Goal: Check status: Check status

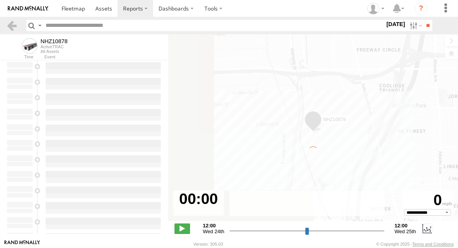
type input "**********"
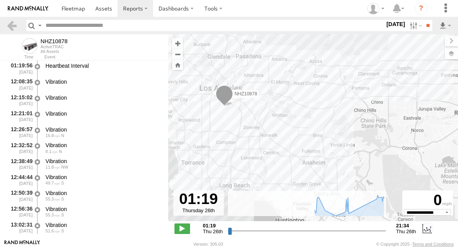
click at [79, 26] on input "text" at bounding box center [213, 25] width 343 height 11
paste input "********"
type input "********"
click at [412, 25] on label at bounding box center [415, 25] width 17 height 11
click at [0, 0] on label at bounding box center [0, 0] width 0 height 0
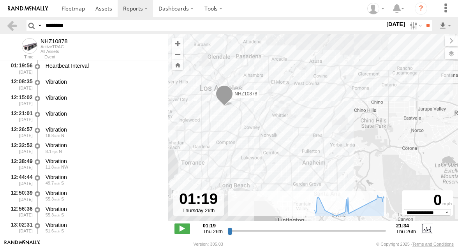
click at [0, 0] on label at bounding box center [0, 0] width 0 height 0
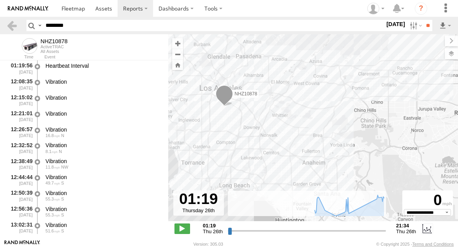
click at [0, 0] on label at bounding box center [0, 0] width 0 height 0
click at [425, 26] on input "**" at bounding box center [428, 25] width 9 height 11
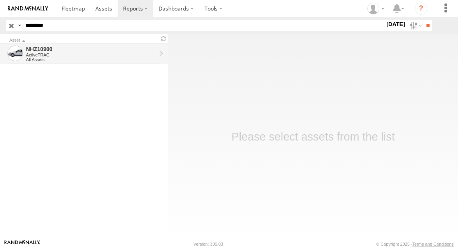
click at [135, 56] on div "ActiveTRAC" at bounding box center [91, 55] width 130 height 5
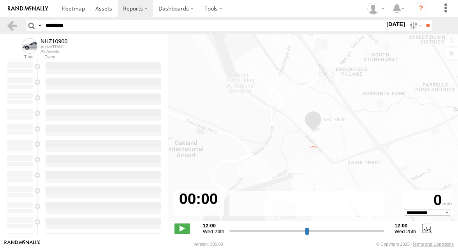
type input "**********"
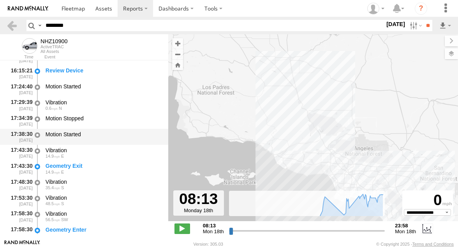
scroll to position [95, 0]
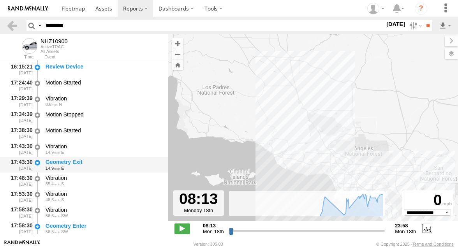
click at [115, 165] on div "Geometry Exit" at bounding box center [103, 162] width 115 height 7
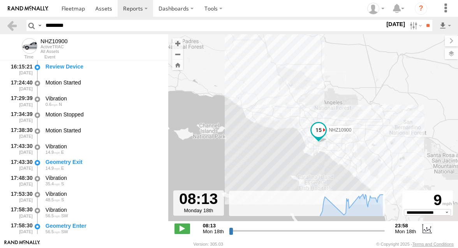
drag, startPoint x: 302, startPoint y: 164, endPoint x: 269, endPoint y: 115, distance: 59.2
click at [269, 115] on div "NHZ10900" at bounding box center [313, 131] width 290 height 195
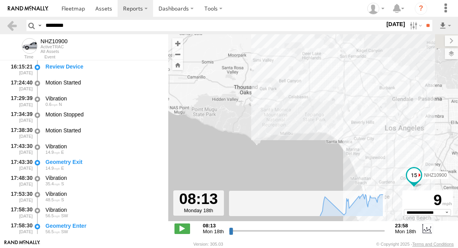
drag, startPoint x: 269, startPoint y: 115, endPoint x: 221, endPoint y: 82, distance: 57.7
click at [221, 82] on div "NHZ10900" at bounding box center [313, 131] width 290 height 195
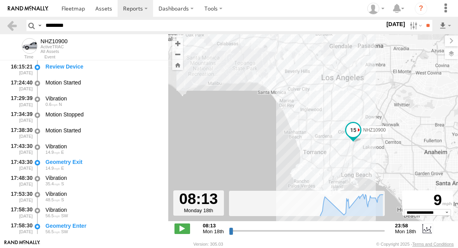
drag, startPoint x: 276, startPoint y: 130, endPoint x: 254, endPoint y: 108, distance: 31.4
click at [254, 108] on div "NHZ10900" at bounding box center [313, 131] width 290 height 195
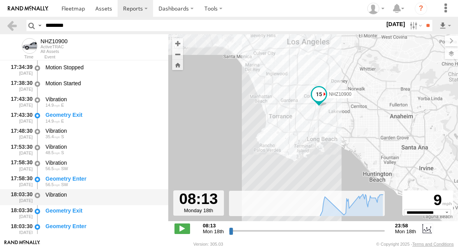
scroll to position [156, 0]
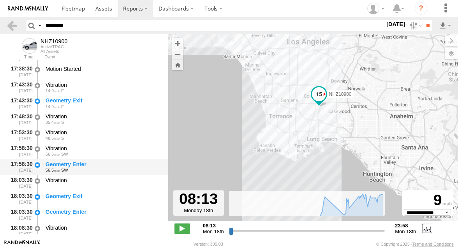
click at [95, 169] on div "56.5 SW" at bounding box center [103, 170] width 115 height 5
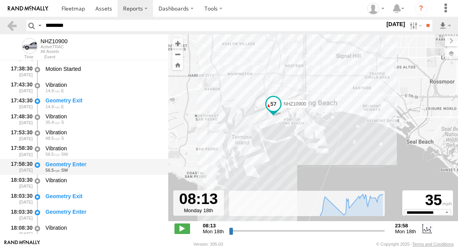
click at [93, 163] on div "Geometry Enter" at bounding box center [103, 164] width 115 height 7
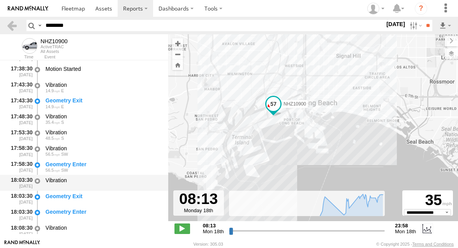
click at [92, 180] on div "Vibration" at bounding box center [103, 180] width 115 height 7
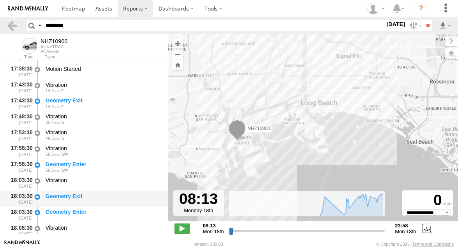
click at [94, 192] on div "Geometry Exit" at bounding box center [103, 199] width 118 height 14
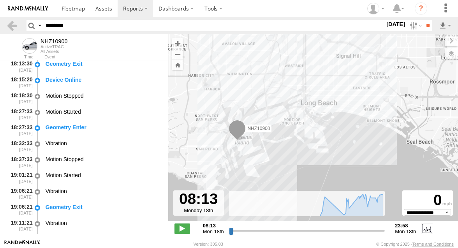
scroll to position [356, 0]
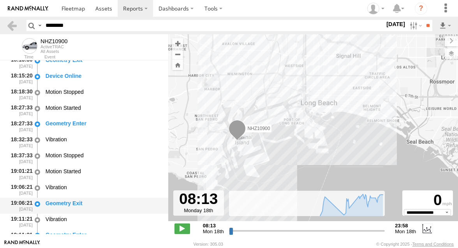
click at [91, 203] on div "Geometry Exit" at bounding box center [103, 203] width 115 height 7
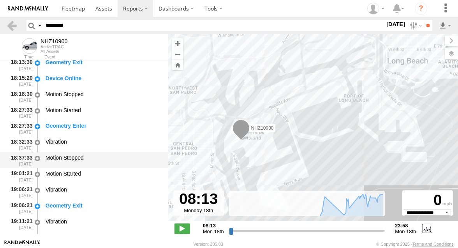
scroll to position [355, 0]
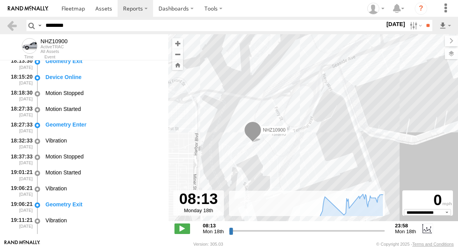
click at [226, 137] on div "NHZ10900" at bounding box center [313, 131] width 290 height 195
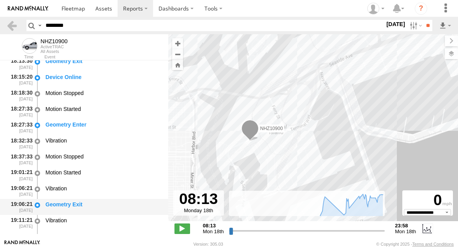
click at [101, 208] on div "Geometry Exit" at bounding box center [103, 204] width 115 height 7
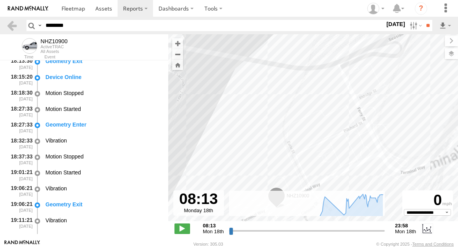
drag, startPoint x: 238, startPoint y: 106, endPoint x: 235, endPoint y: 83, distance: 22.8
click at [235, 83] on div "NHZ10900" at bounding box center [313, 131] width 290 height 195
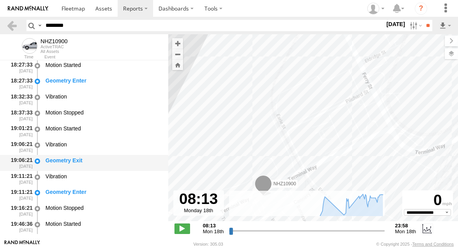
scroll to position [410, 0]
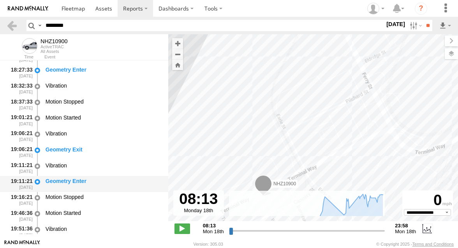
click at [110, 185] on div "Geometry Enter" at bounding box center [103, 181] width 115 height 7
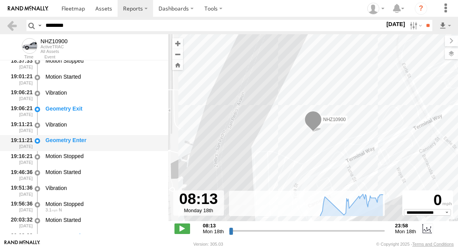
scroll to position [471, 0]
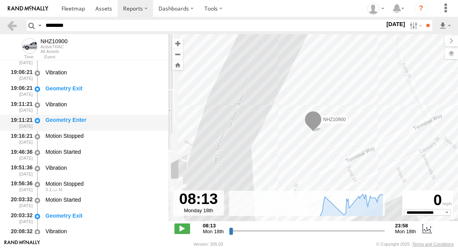
click at [112, 192] on div "3.1 N" at bounding box center [103, 189] width 115 height 5
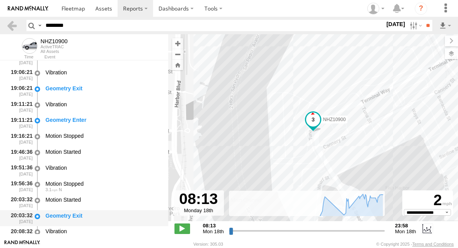
click at [107, 217] on div "Geometry Exit" at bounding box center [103, 215] width 115 height 7
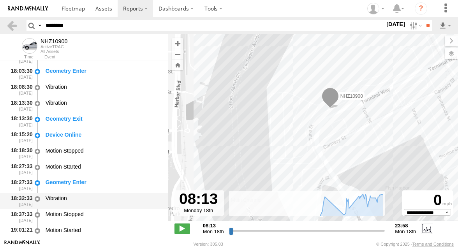
scroll to position [277, 0]
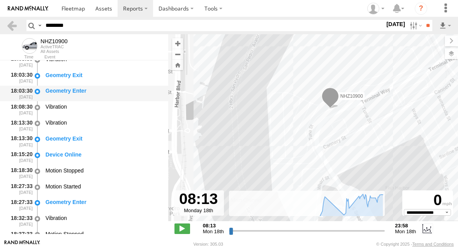
click at [102, 90] on div "Geometry Enter" at bounding box center [103, 90] width 115 height 7
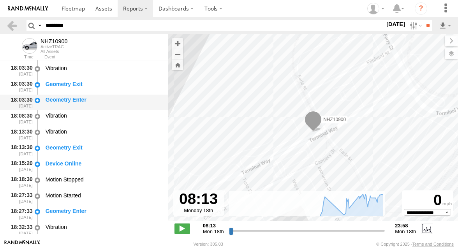
scroll to position [262, 0]
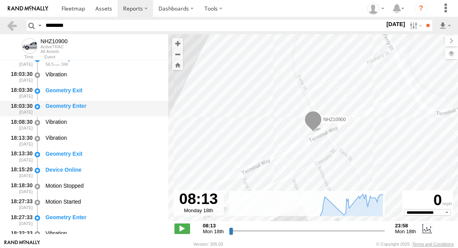
click at [102, 90] on div "Geometry Exit" at bounding box center [103, 90] width 115 height 7
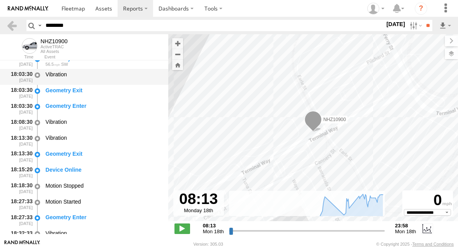
click at [101, 81] on div "Vibration" at bounding box center [103, 77] width 118 height 14
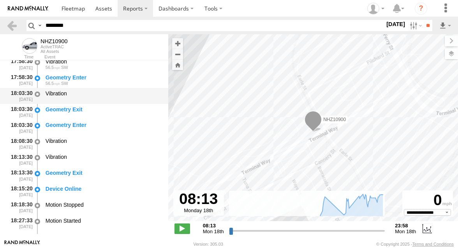
scroll to position [235, 0]
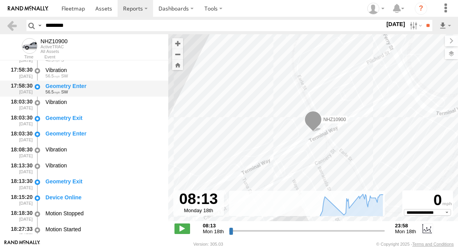
click at [101, 83] on div "Geometry Enter" at bounding box center [103, 86] width 115 height 7
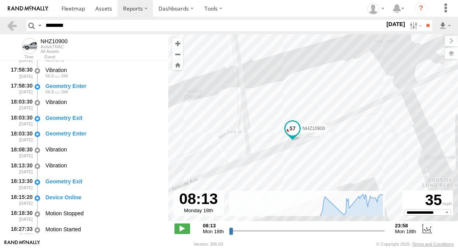
drag, startPoint x: 272, startPoint y: 150, endPoint x: 279, endPoint y: 94, distance: 56.2
click at [279, 95] on div "NHZ10900" at bounding box center [313, 131] width 290 height 195
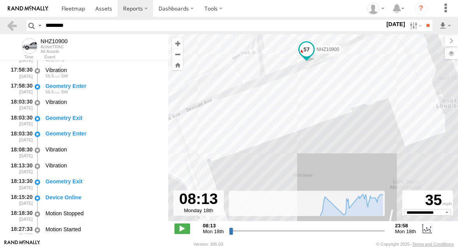
drag, startPoint x: 231, startPoint y: 104, endPoint x: 241, endPoint y: 109, distance: 10.6
click at [241, 109] on div "NHZ10900" at bounding box center [313, 131] width 290 height 195
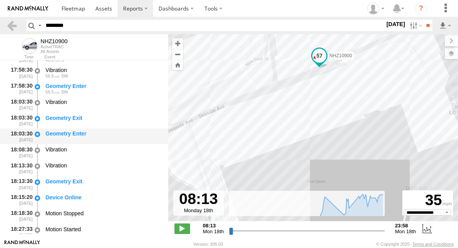
click at [106, 137] on div "Geometry Enter" at bounding box center [103, 133] width 115 height 7
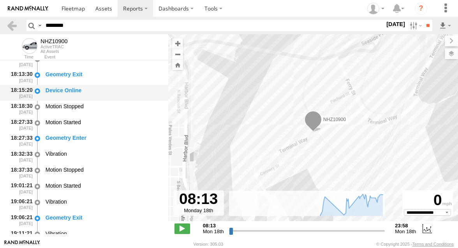
scroll to position [345, 0]
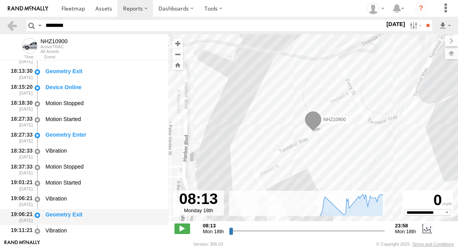
click at [96, 217] on div "Geometry Exit" at bounding box center [103, 214] width 115 height 7
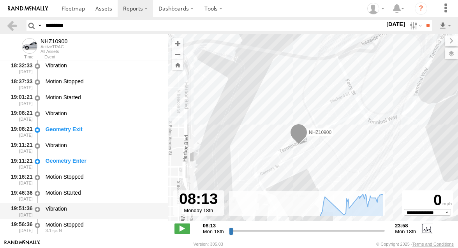
click at [96, 214] on div "Vibration" at bounding box center [103, 211] width 118 height 14
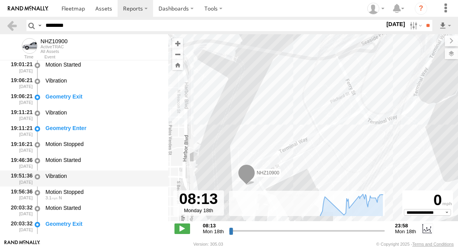
scroll to position [466, 0]
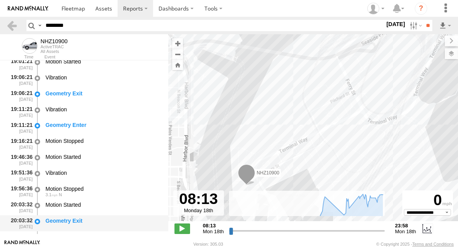
click at [93, 220] on div "Geometry Exit" at bounding box center [103, 220] width 115 height 7
click at [84, 217] on div "20:03:32 08/18/2025 Geometry Exit" at bounding box center [84, 223] width 168 height 16
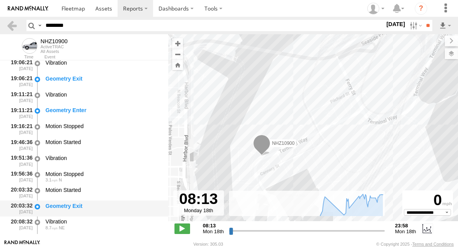
scroll to position [497, 0]
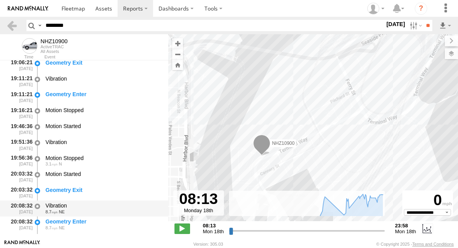
click at [84, 214] on div "8.7 NE" at bounding box center [103, 212] width 115 height 5
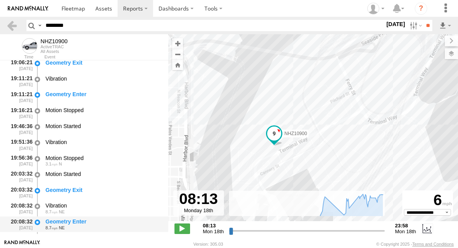
click at [86, 222] on div "Geometry Enter" at bounding box center [103, 221] width 115 height 7
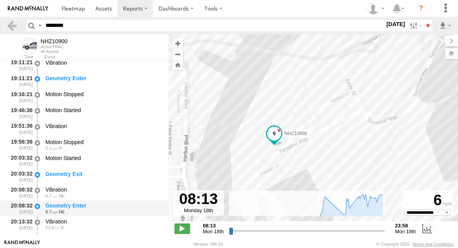
scroll to position [528, 0]
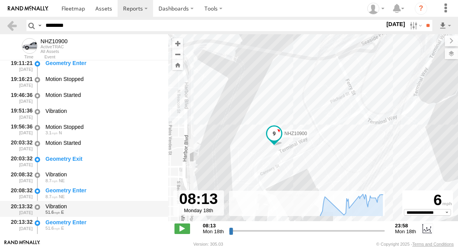
click at [96, 217] on div "20:13:32 08/18/2025 Vibration 51.6 E" at bounding box center [84, 209] width 168 height 16
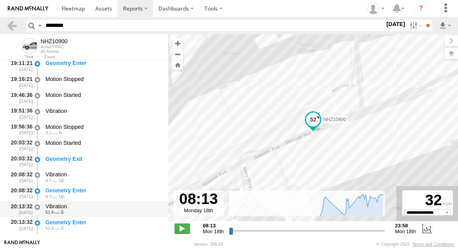
click at [98, 209] on div "Vibration" at bounding box center [103, 206] width 115 height 7
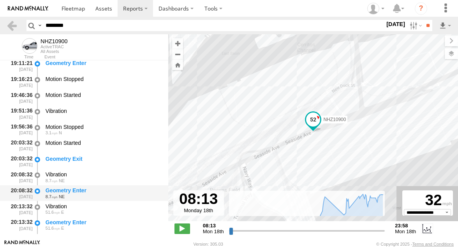
click at [101, 197] on div "8.7 NE" at bounding box center [103, 196] width 115 height 5
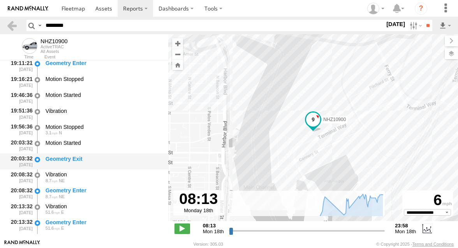
click at [104, 162] on div "Geometry Exit" at bounding box center [103, 158] width 115 height 7
click at [114, 158] on div "Geometry Exit" at bounding box center [103, 158] width 115 height 7
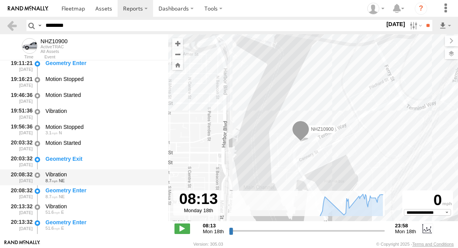
click at [111, 173] on div "Vibration" at bounding box center [103, 174] width 115 height 7
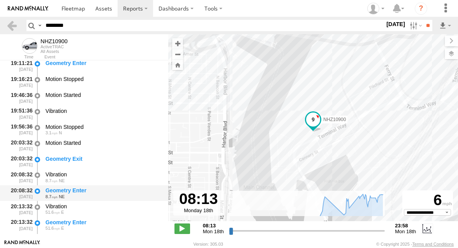
click at [111, 186] on div "20:08:32 08/18/2025 Geometry Enter 8.7 NE" at bounding box center [84, 193] width 168 height 16
click at [111, 189] on div "Geometry Enter" at bounding box center [103, 190] width 115 height 7
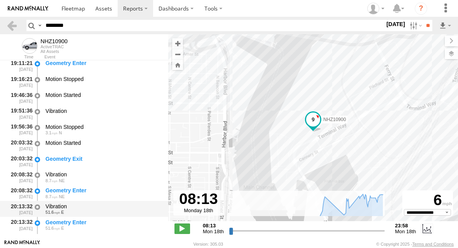
click at [109, 203] on div "Vibration 51.6 E" at bounding box center [103, 209] width 118 height 14
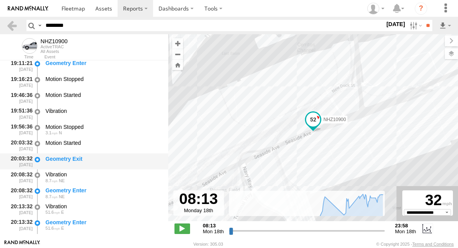
click at [99, 167] on div "Geometry Exit" at bounding box center [103, 161] width 118 height 14
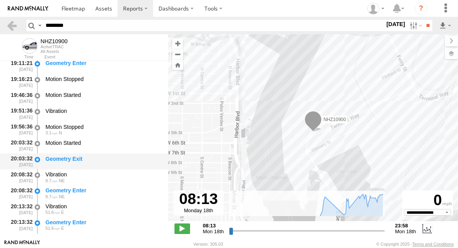
click at [99, 167] on div "Geometry Exit" at bounding box center [103, 161] width 118 height 14
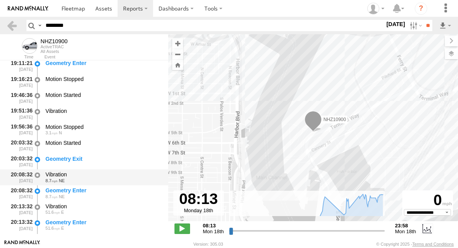
click at [96, 175] on div "Vibration" at bounding box center [103, 174] width 115 height 7
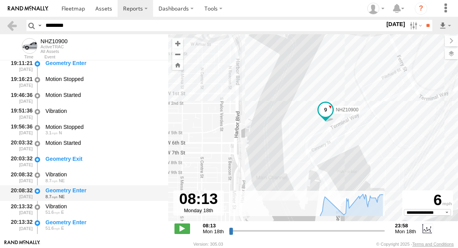
click at [95, 186] on div "20:08:32 08/18/2025 Geometry Enter 8.7 NE" at bounding box center [84, 193] width 168 height 16
click at [93, 194] on div "Geometry Enter" at bounding box center [103, 190] width 115 height 7
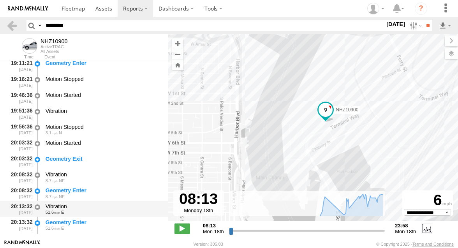
click at [90, 205] on div "Vibration" at bounding box center [103, 206] width 115 height 7
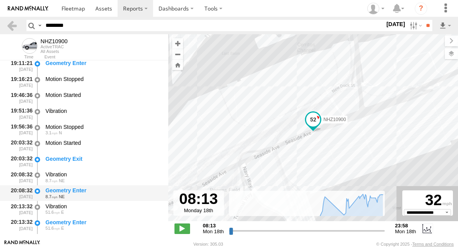
click at [91, 198] on div "8.7 NE" at bounding box center [103, 196] width 115 height 5
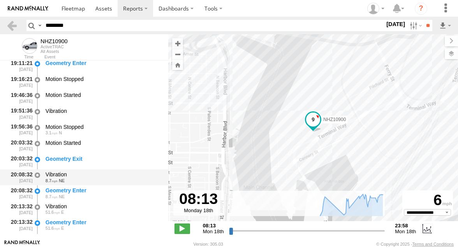
click at [113, 180] on div "8.7 NE" at bounding box center [103, 180] width 115 height 5
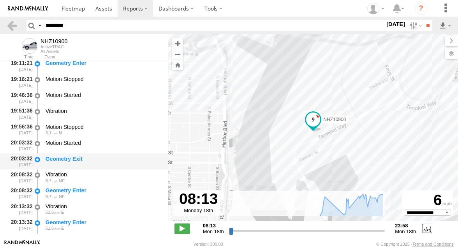
click at [113, 166] on div "Geometry Exit" at bounding box center [103, 161] width 118 height 14
click at [92, 162] on div "Geometry Exit" at bounding box center [103, 158] width 115 height 7
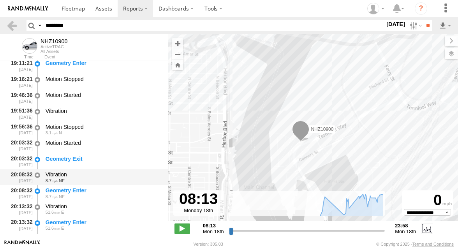
click at [92, 174] on div "Vibration" at bounding box center [103, 174] width 115 height 7
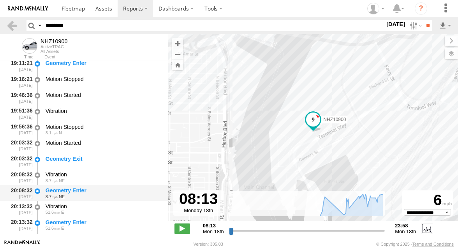
click at [94, 189] on div "Geometry Enter" at bounding box center [103, 190] width 115 height 7
click at [94, 192] on div "Geometry Enter" at bounding box center [103, 190] width 115 height 7
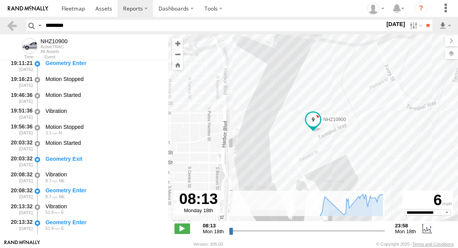
click at [57, 23] on input "********" at bounding box center [213, 25] width 343 height 11
paste input "text"
type input "********"
click at [425, 25] on input "**" at bounding box center [428, 25] width 9 height 11
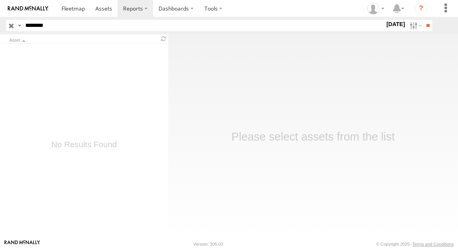
click at [42, 23] on input "********" at bounding box center [203, 25] width 363 height 11
paste input "text"
type input "********"
click at [424, 24] on input "**" at bounding box center [428, 25] width 9 height 11
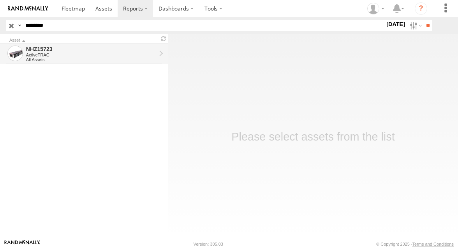
click at [109, 54] on div "ActiveTRAC" at bounding box center [91, 55] width 130 height 5
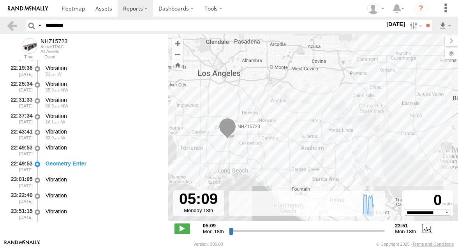
scroll to position [224, 0]
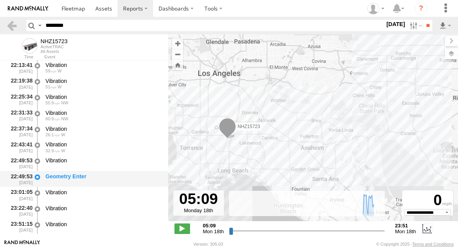
click at [85, 178] on div "Geometry Enter" at bounding box center [103, 176] width 115 height 7
click at [87, 175] on div "Geometry Enter" at bounding box center [103, 176] width 115 height 7
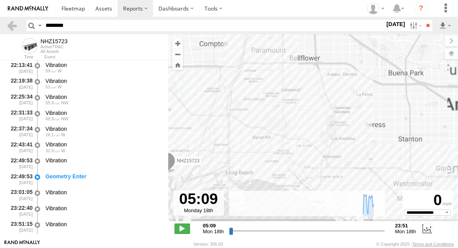
drag, startPoint x: 236, startPoint y: 162, endPoint x: 290, endPoint y: 96, distance: 85.6
click at [288, 99] on div "NHZ15723" at bounding box center [313, 131] width 290 height 195
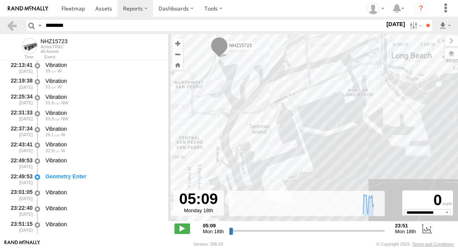
drag, startPoint x: 251, startPoint y: 87, endPoint x: 267, endPoint y: 114, distance: 31.3
click at [267, 114] on div "NHZ15723" at bounding box center [313, 131] width 290 height 195
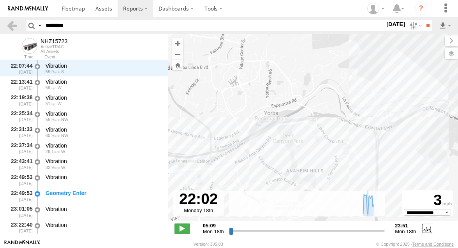
scroll to position [223, 0]
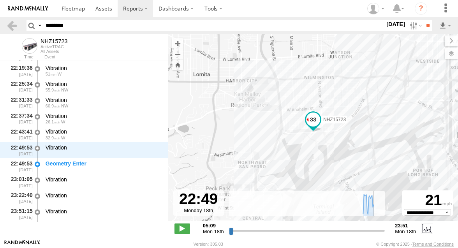
drag, startPoint x: 231, startPoint y: 231, endPoint x: 374, endPoint y: 230, distance: 142.6
type input "**********"
click at [374, 230] on input "range" at bounding box center [307, 230] width 156 height 7
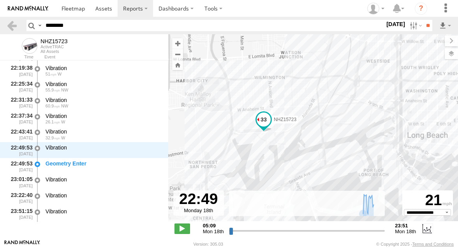
drag, startPoint x: 272, startPoint y: 160, endPoint x: 212, endPoint y: 156, distance: 60.1
click at [212, 156] on div "NHZ15723" at bounding box center [313, 131] width 290 height 195
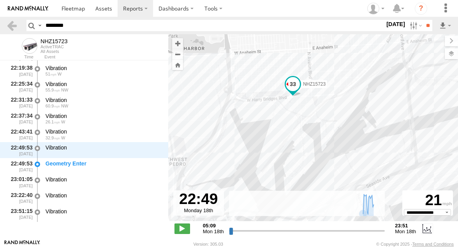
drag, startPoint x: 219, startPoint y: 148, endPoint x: 208, endPoint y: 156, distance: 13.7
click at [208, 156] on div "NHZ15723" at bounding box center [313, 131] width 290 height 195
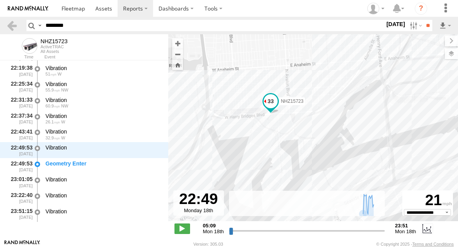
click at [253, 138] on div "NHZ15723" at bounding box center [313, 131] width 290 height 195
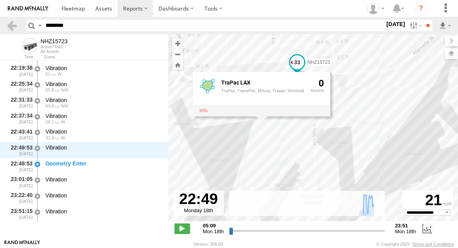
drag, startPoint x: 259, startPoint y: 147, endPoint x: 268, endPoint y: 130, distance: 19.0
click at [268, 130] on div "NHZ15723 TraPac LAX TraPac, TransPac, Mitsui, Trapac Terminal 0" at bounding box center [313, 131] width 290 height 195
click at [410, 21] on label at bounding box center [415, 25] width 17 height 11
click at [0, 0] on label at bounding box center [0, 0] width 0 height 0
click at [426, 28] on input "**" at bounding box center [428, 25] width 9 height 11
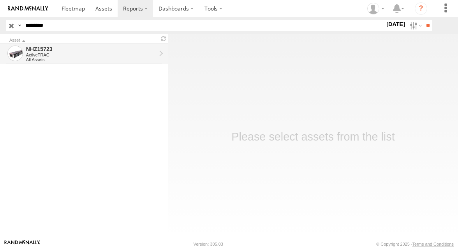
click at [106, 46] on div "NHZ15723" at bounding box center [91, 49] width 130 height 7
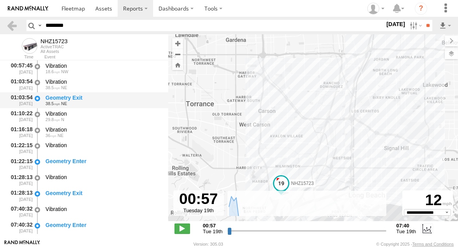
click at [103, 99] on div "Geometry Exit" at bounding box center [103, 97] width 115 height 7
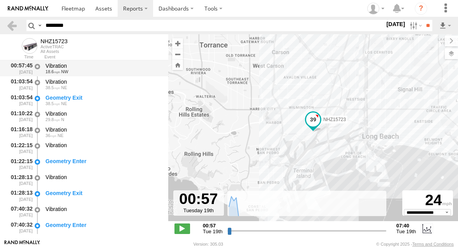
click at [131, 73] on div "18.6 NW" at bounding box center [103, 71] width 115 height 5
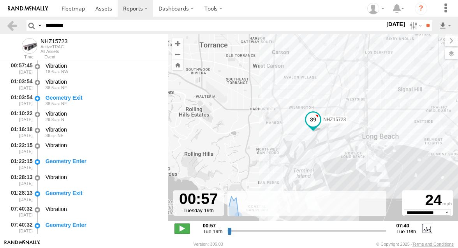
click at [185, 227] on span at bounding box center [183, 229] width 16 height 10
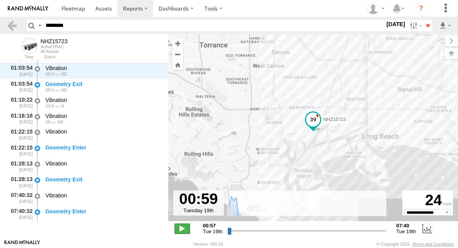
click at [185, 227] on span at bounding box center [183, 229] width 16 height 10
type input "**********"
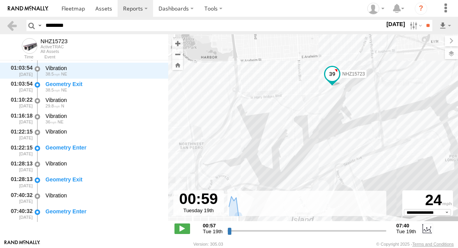
drag, startPoint x: 304, startPoint y: 154, endPoint x: 325, endPoint y: 146, distance: 21.9
click at [325, 147] on div "NHZ15723" at bounding box center [313, 131] width 290 height 195
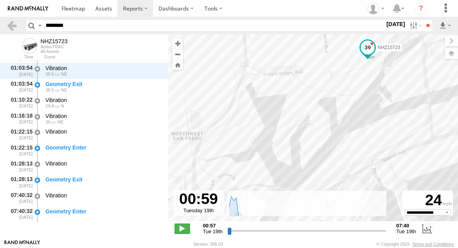
click at [304, 88] on div "NHZ15723" at bounding box center [313, 131] width 290 height 195
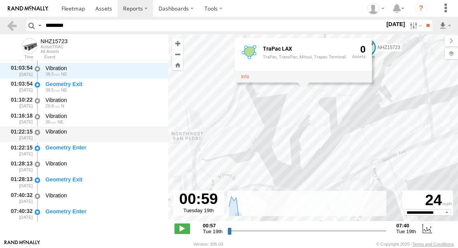
scroll to position [0, 0]
